Goal: Register for event/course

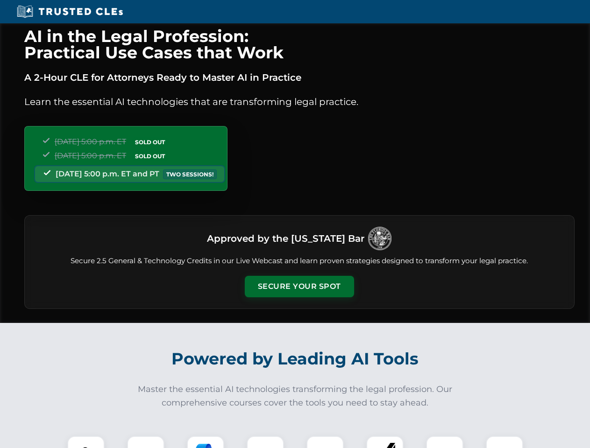
click at [299, 287] on button "Secure Your Spot" at bounding box center [299, 286] width 109 height 21
click at [86, 442] on img at bounding box center [85, 454] width 27 height 27
click at [146, 442] on div at bounding box center [145, 454] width 37 height 37
click at [205, 442] on div at bounding box center [205, 454] width 37 height 37
click at [265, 442] on img at bounding box center [265, 455] width 26 height 26
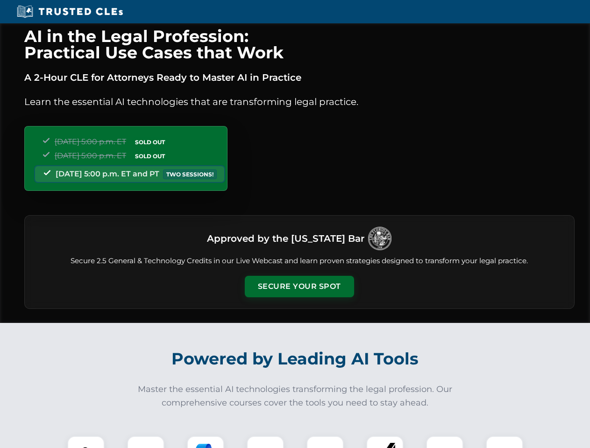
click at [325, 442] on div at bounding box center [324, 454] width 37 height 37
click at [385, 442] on div at bounding box center [384, 454] width 37 height 37
click at [445, 442] on img at bounding box center [444, 455] width 26 height 26
click at [504, 442] on img at bounding box center [504, 455] width 26 height 26
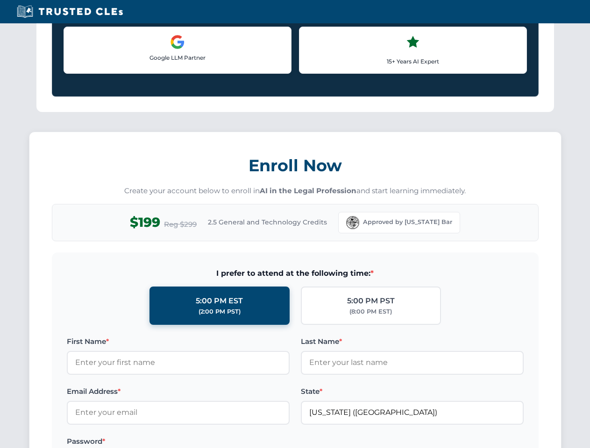
scroll to position [810, 0]
